Goal: Transaction & Acquisition: Subscribe to service/newsletter

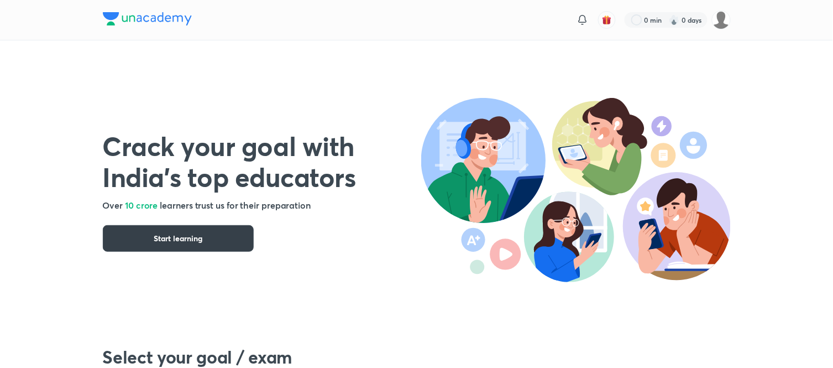
click at [161, 228] on button "Start learning" at bounding box center [178, 238] width 151 height 27
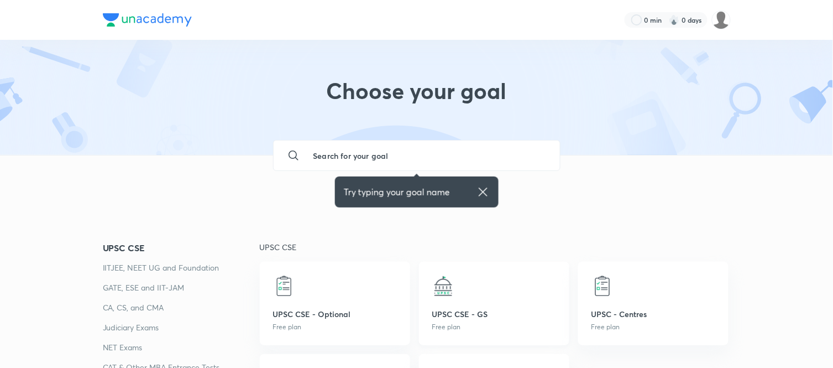
click at [441, 296] on img at bounding box center [444, 286] width 22 height 22
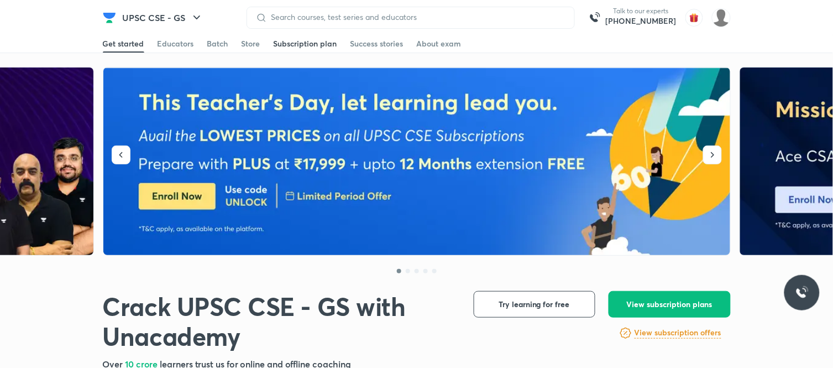
click at [294, 35] on link "Subscription plan" at bounding box center [306, 44] width 64 height 18
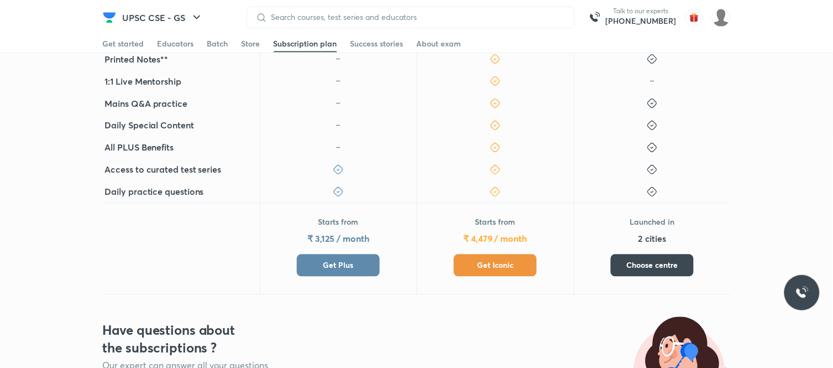
scroll to position [430, 0]
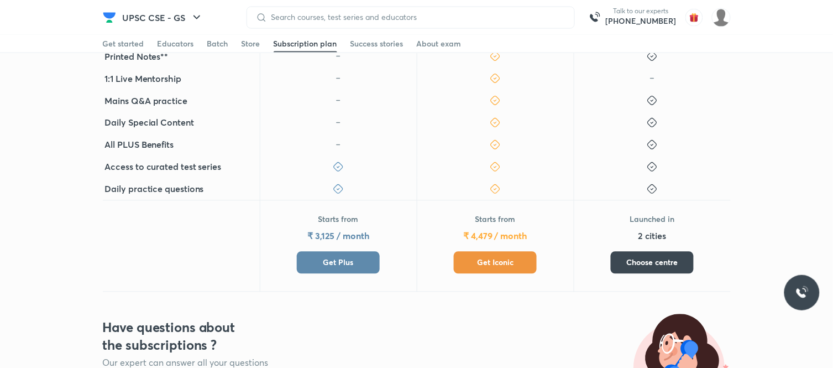
click at [496, 247] on div "Starts from ₹ 4,479 / month Get Iconic" at bounding box center [495, 244] width 83 height 60
click at [493, 265] on span "Get Iconic" at bounding box center [495, 262] width 37 height 11
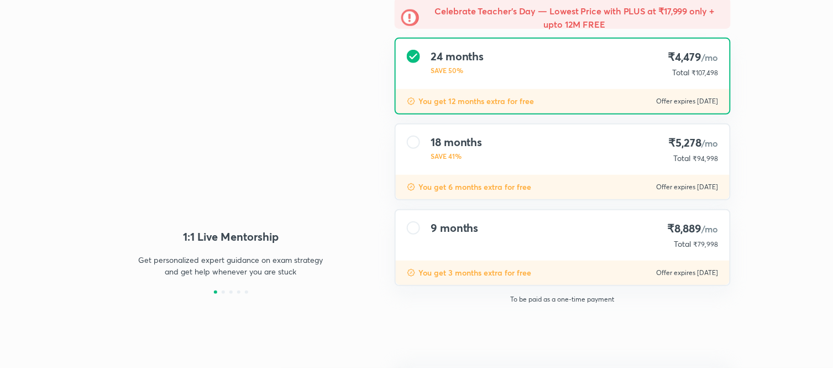
type input "NIKIST"
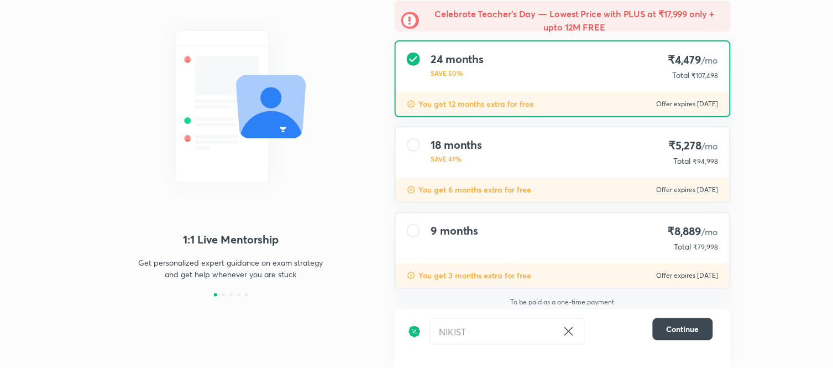
drag, startPoint x: 605, startPoint y: 173, endPoint x: 562, endPoint y: 278, distance: 113.9
click at [606, 172] on div "18 months SAVE 41% ₹5,278 /mo Total ₹94,998" at bounding box center [563, 152] width 334 height 50
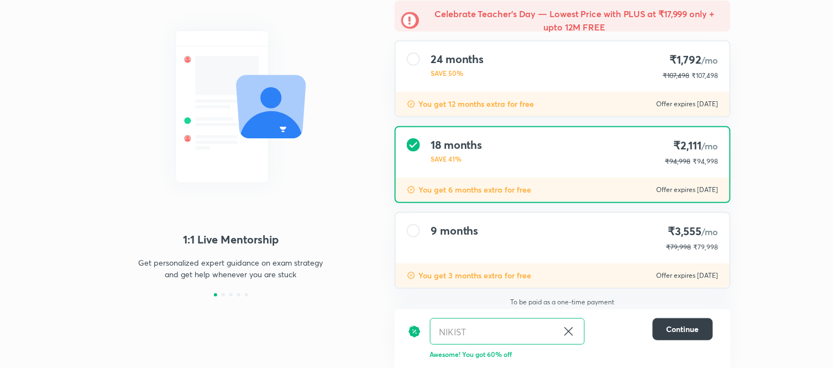
scroll to position [98, 0]
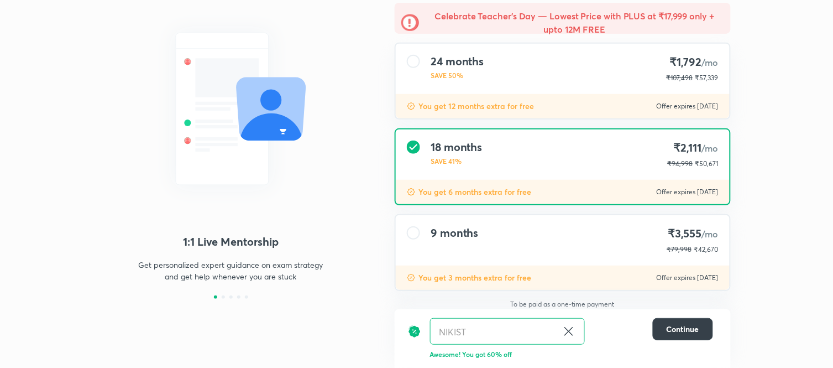
click at [690, 327] on span "Continue" at bounding box center [683, 329] width 33 height 11
click at [679, 321] on button "Continue" at bounding box center [683, 329] width 60 height 22
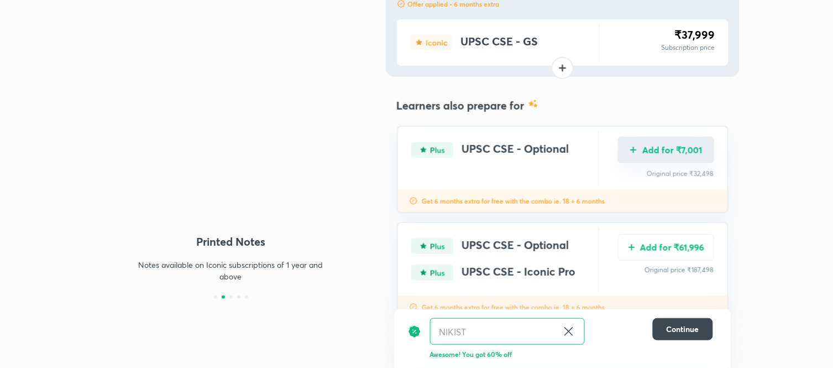
click at [683, 152] on button "Add for ₹7,001" at bounding box center [666, 150] width 96 height 27
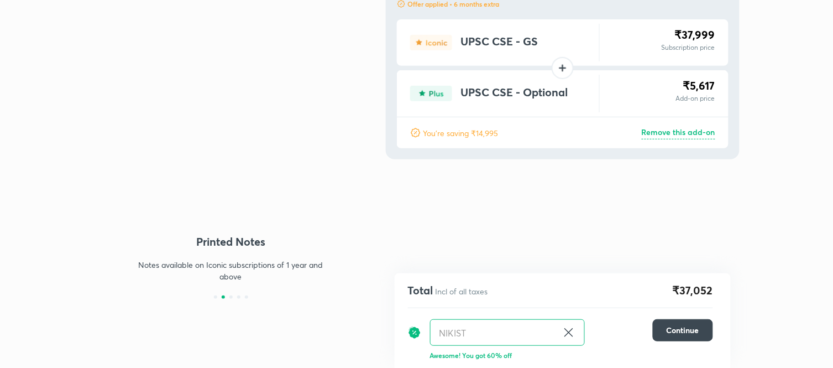
scroll to position [28, 0]
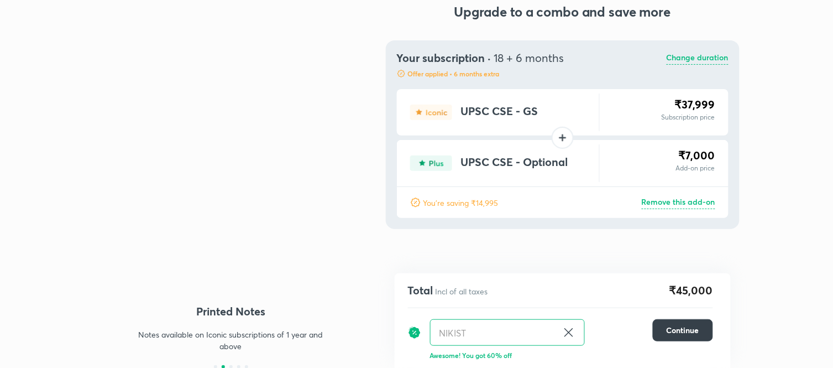
click at [673, 324] on button "Continue" at bounding box center [683, 330] width 60 height 22
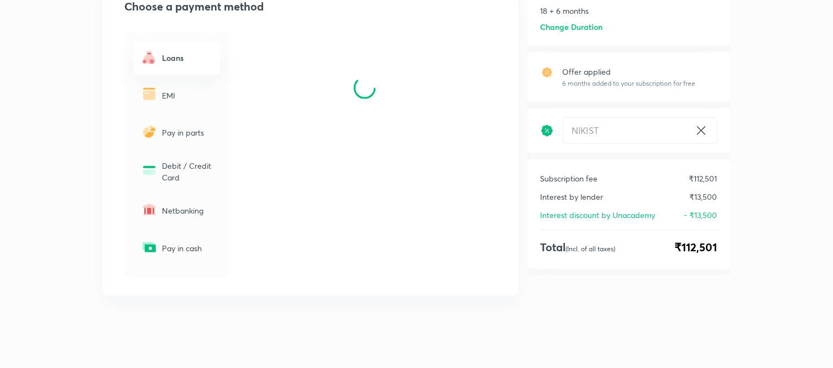
scroll to position [149, 0]
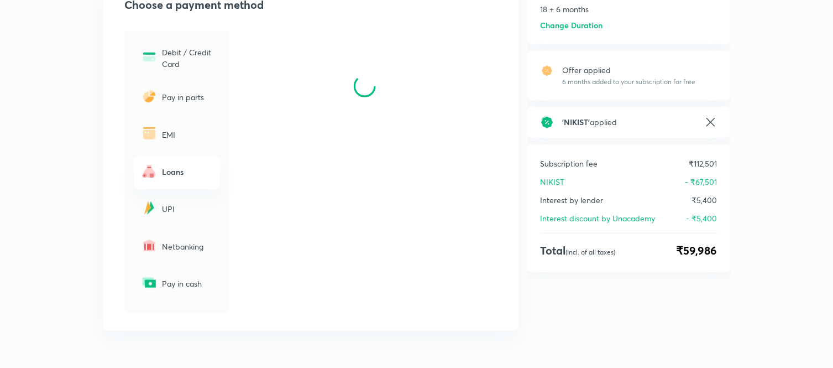
click at [169, 137] on p "EMI" at bounding box center [188, 135] width 51 height 12
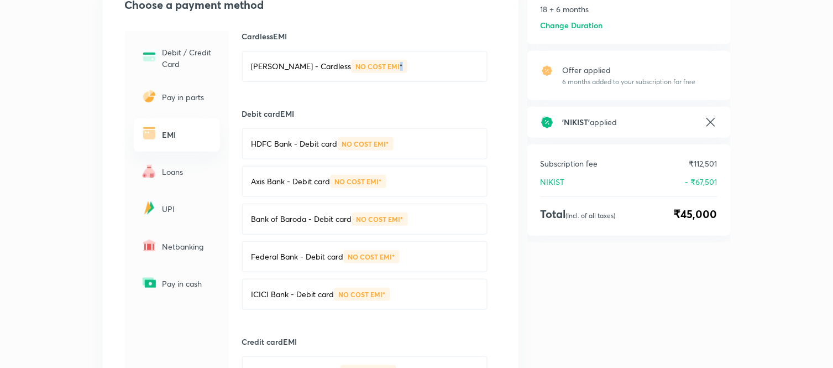
click at [418, 69] on div "[PERSON_NAME] - Cardless NO COST EMI*" at bounding box center [365, 66] width 246 height 31
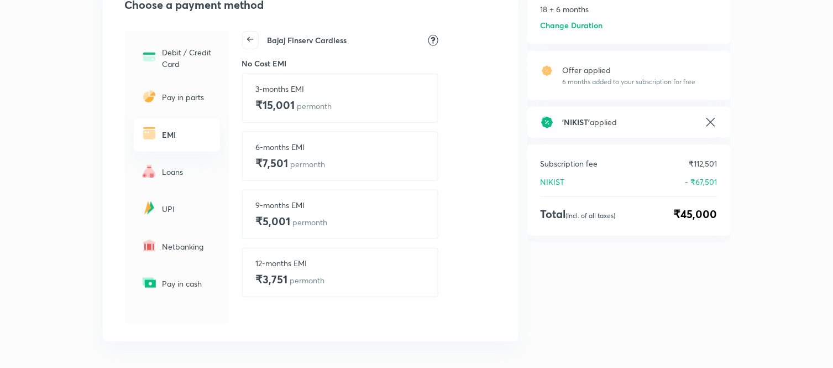
click at [295, 288] on h4 "₹3,751 per month" at bounding box center [290, 279] width 69 height 17
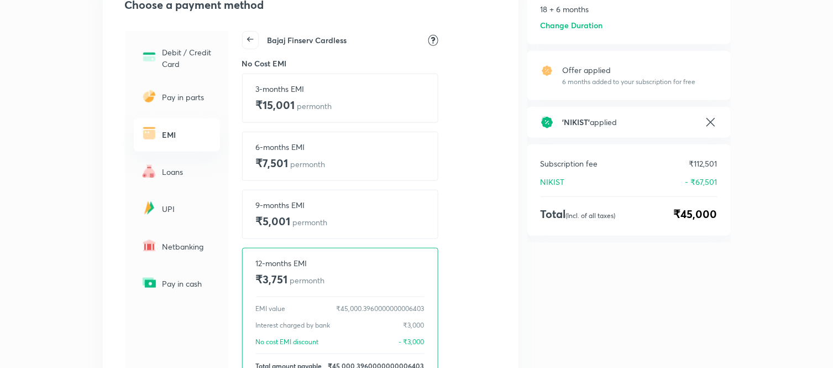
click at [249, 45] on icon at bounding box center [250, 39] width 15 height 15
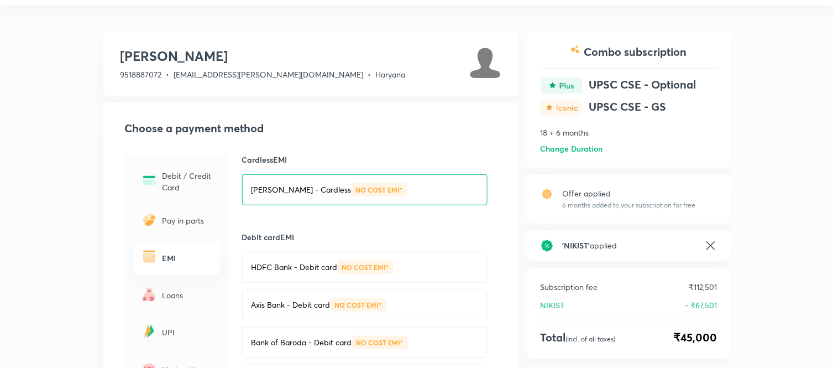
scroll to position [0, 0]
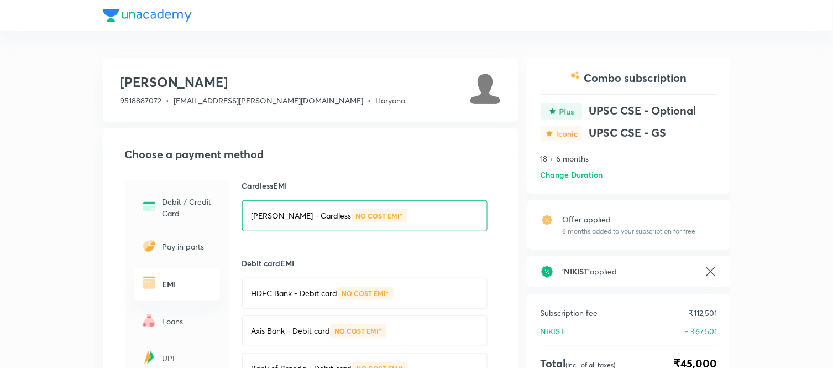
click at [170, 18] on div at bounding box center [417, 15] width 628 height 31
click at [171, 9] on div at bounding box center [417, 15] width 628 height 31
click at [140, 20] on div at bounding box center [417, 15] width 628 height 31
